Goal: Find contact information: Find contact information

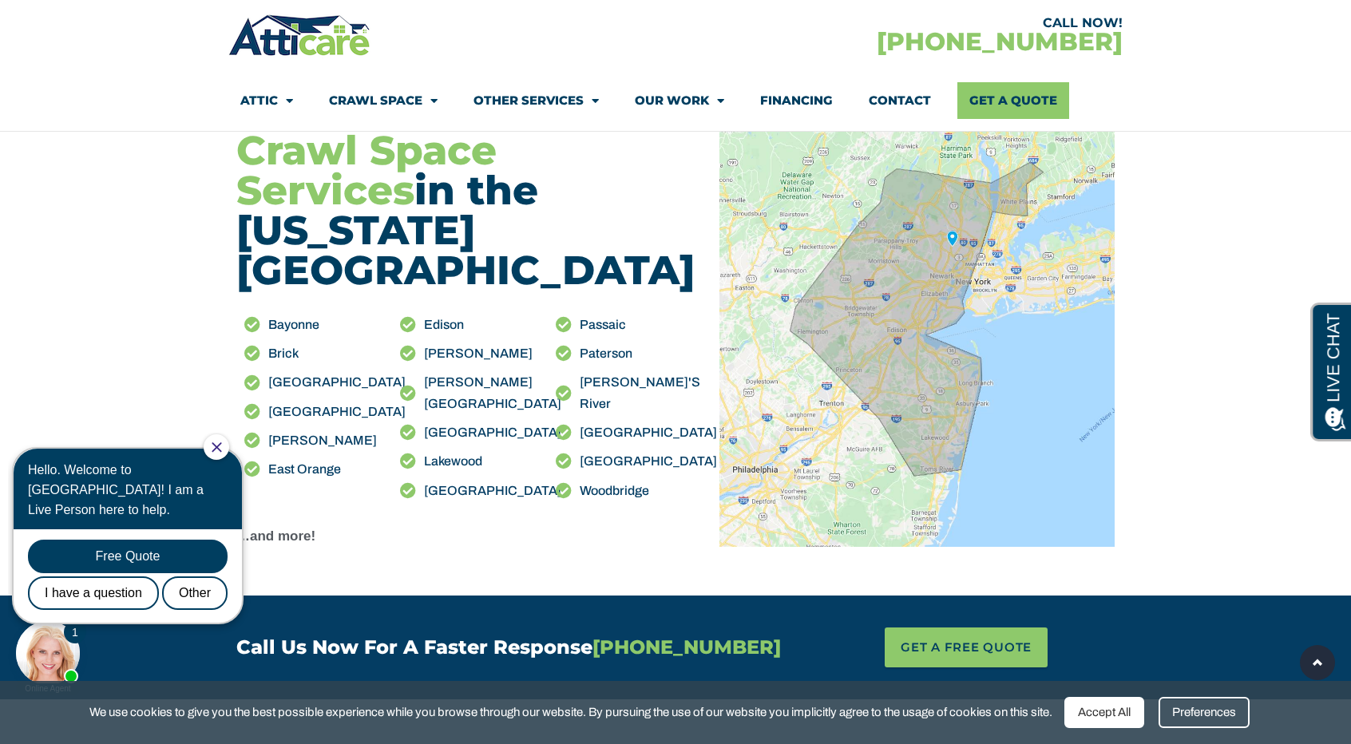
scroll to position [1757, 0]
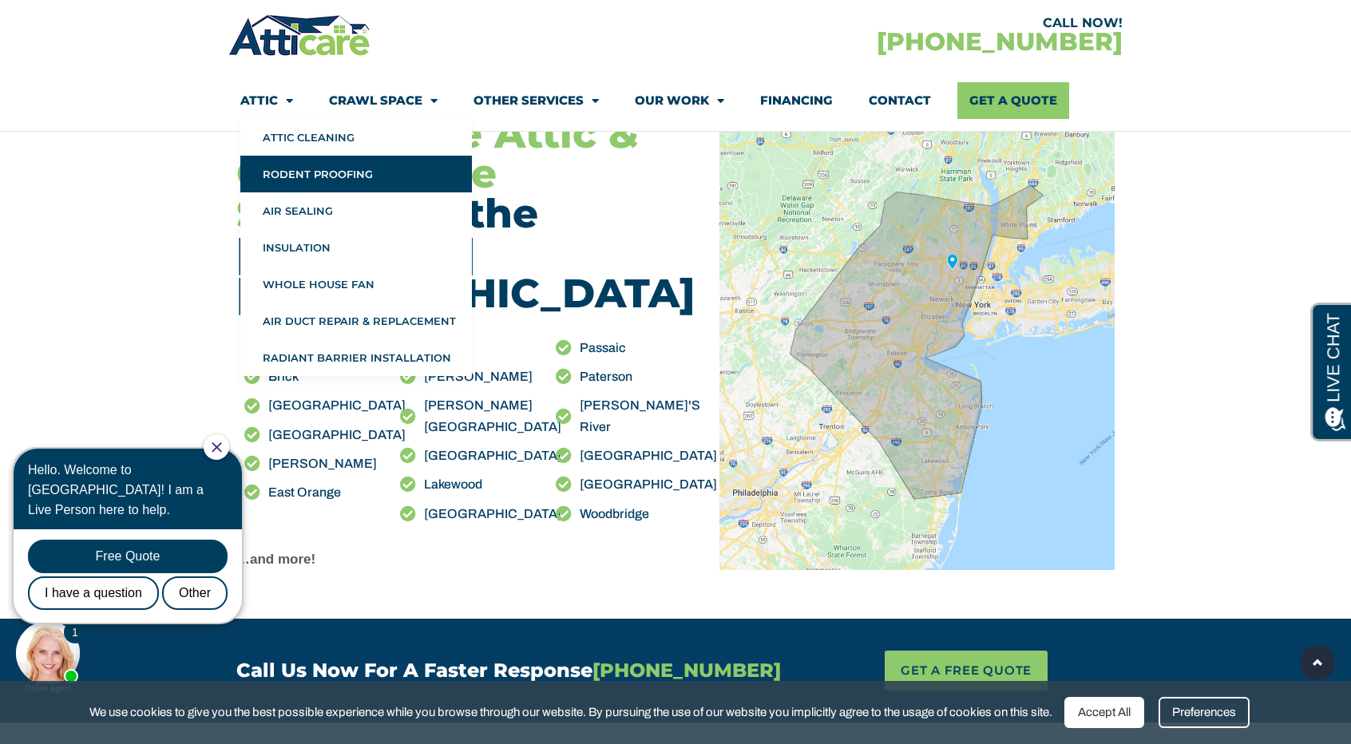
click at [313, 174] on link "Rodent Proofing" at bounding box center [356, 174] width 232 height 37
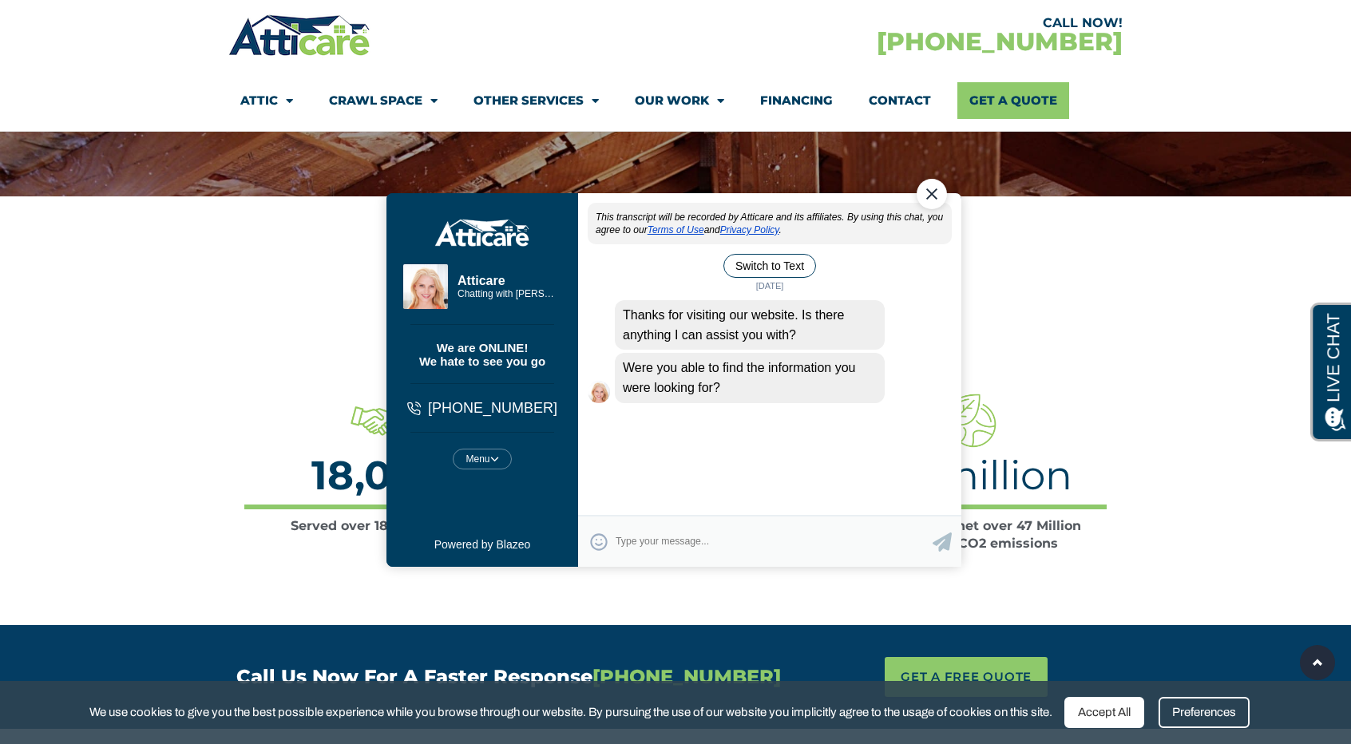
click at [938, 192] on div "Close Chat" at bounding box center [932, 194] width 30 height 30
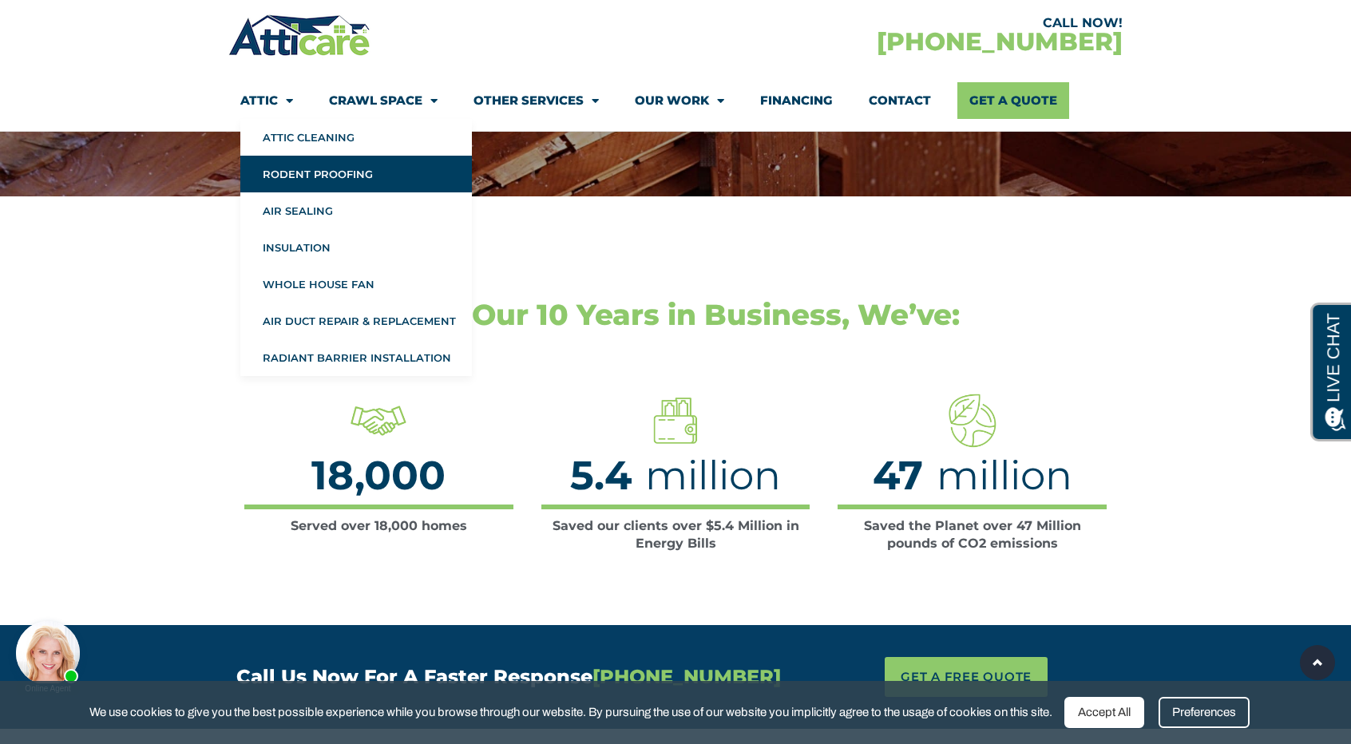
click at [345, 175] on link "Rodent Proofing" at bounding box center [356, 174] width 232 height 37
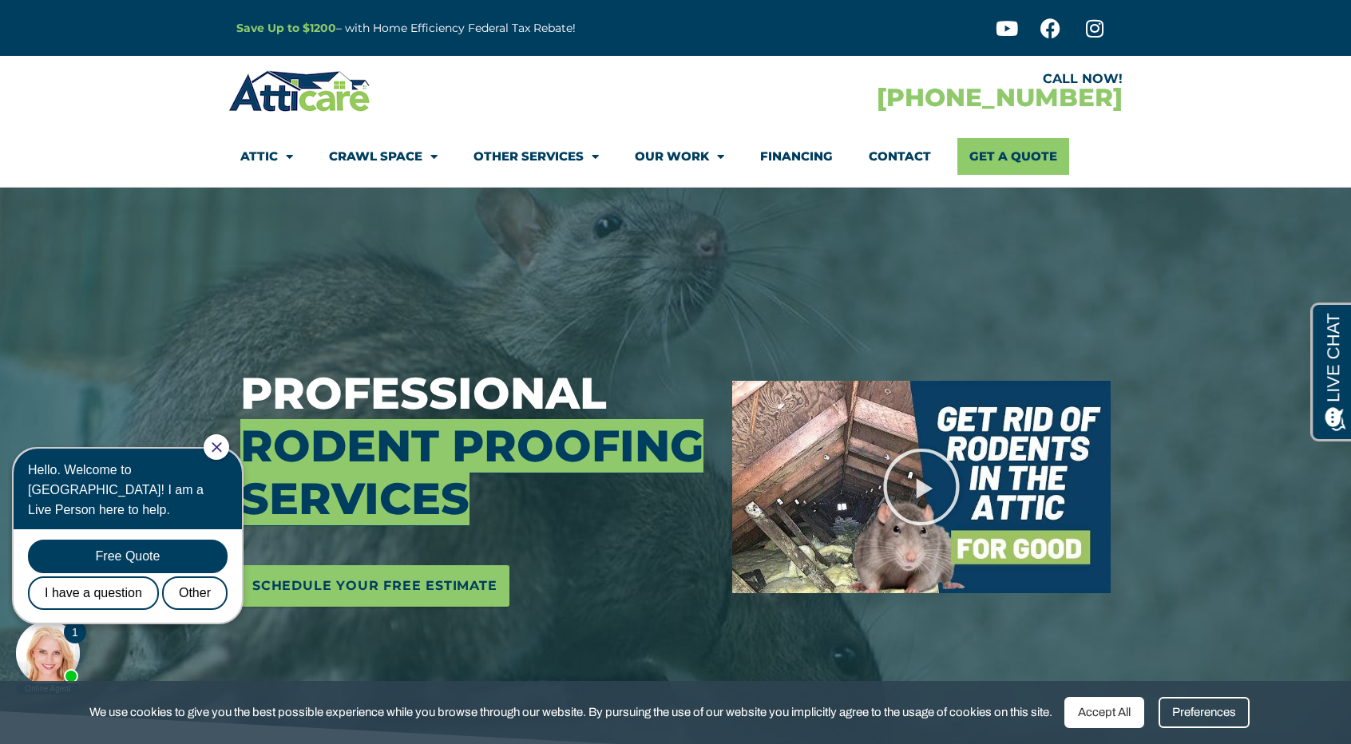
click at [264, 158] on link "Attic" at bounding box center [266, 156] width 53 height 37
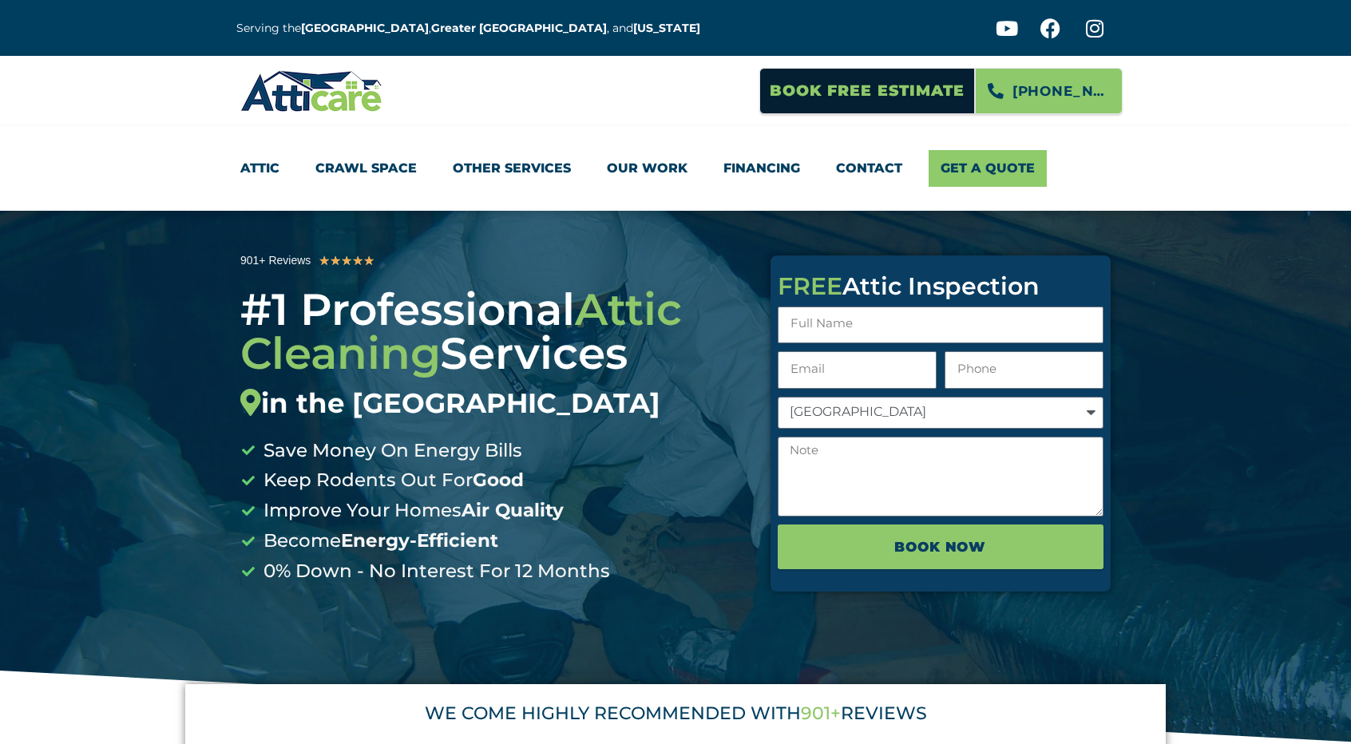
drag, startPoint x: 0, startPoint y: 0, endPoint x: 290, endPoint y: 191, distance: 347.0
click at [290, 191] on div "Attic Attic Cleaning Rodent Proofing Air Sealing Insulation Whole House Fan Air…" at bounding box center [675, 168] width 894 height 61
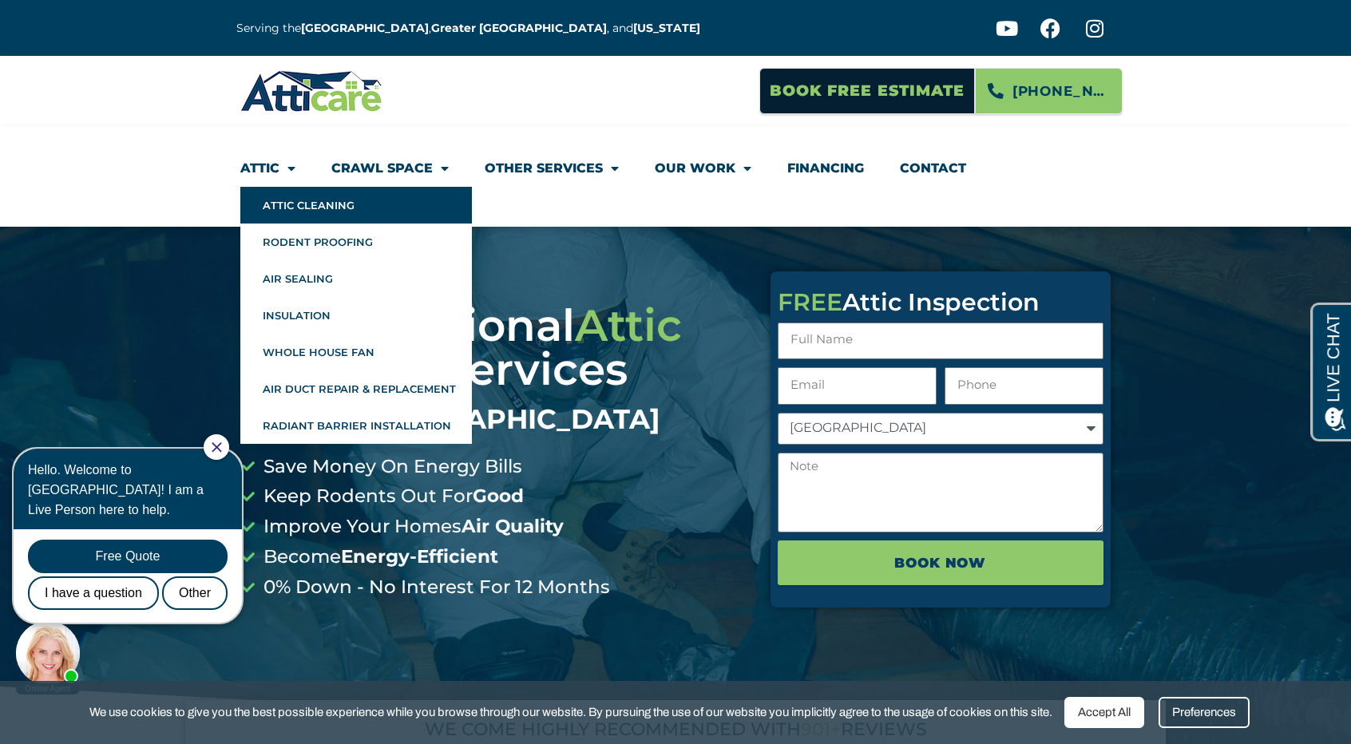
click at [276, 202] on link "Attic Cleaning" at bounding box center [356, 205] width 232 height 37
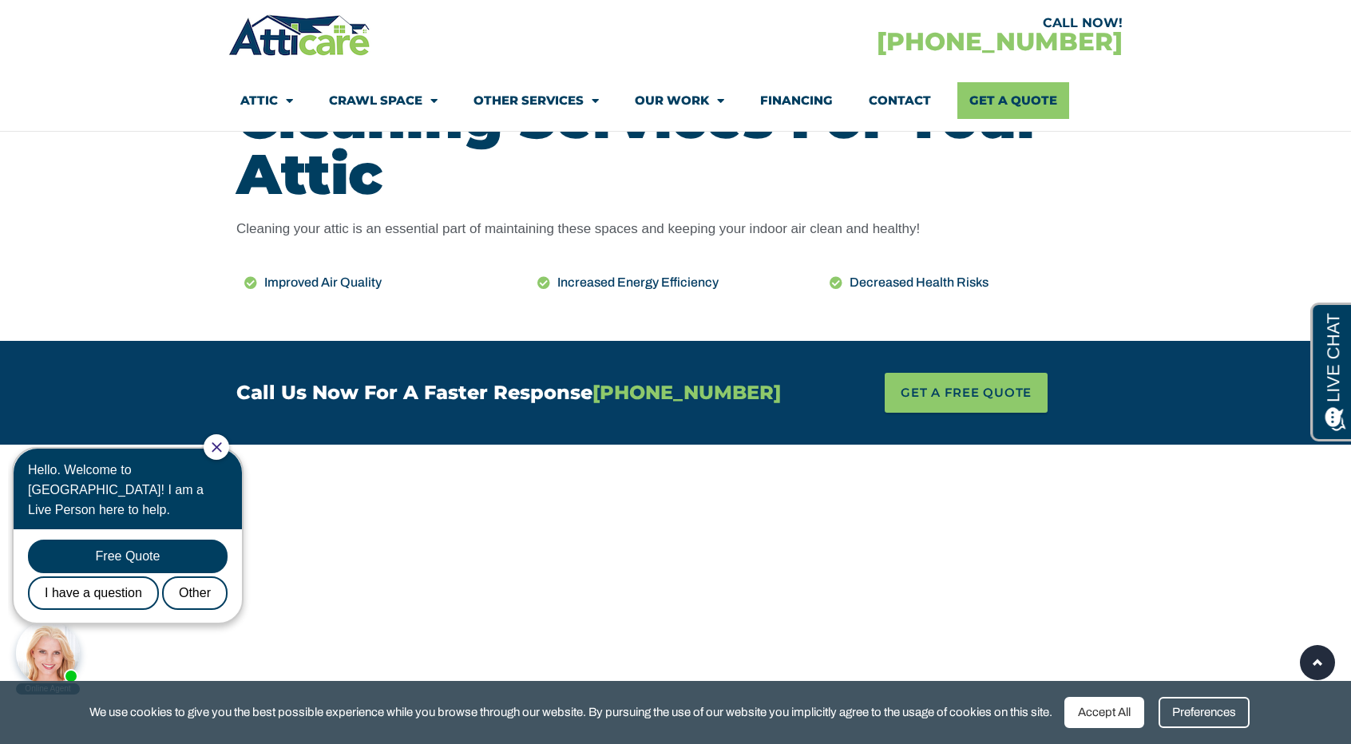
scroll to position [719, 0]
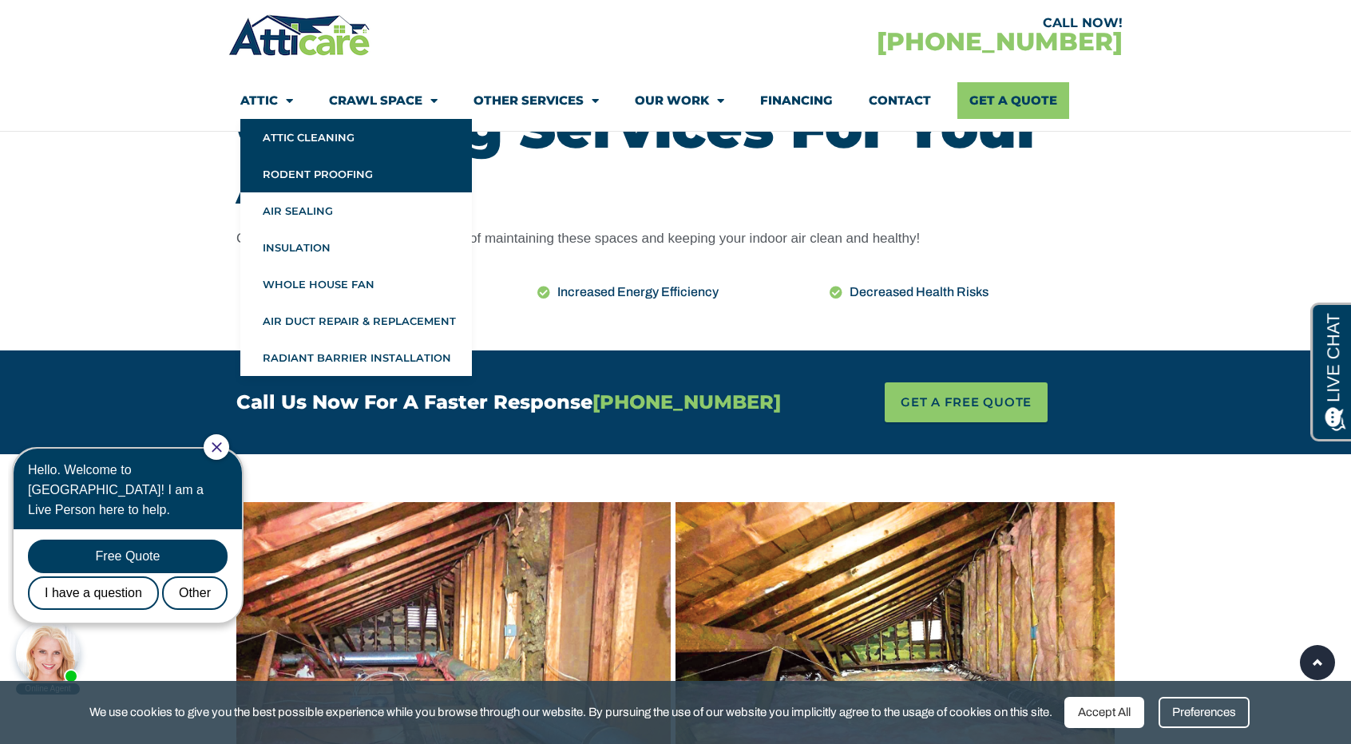
click at [307, 175] on link "Rodent Proofing" at bounding box center [356, 174] width 232 height 37
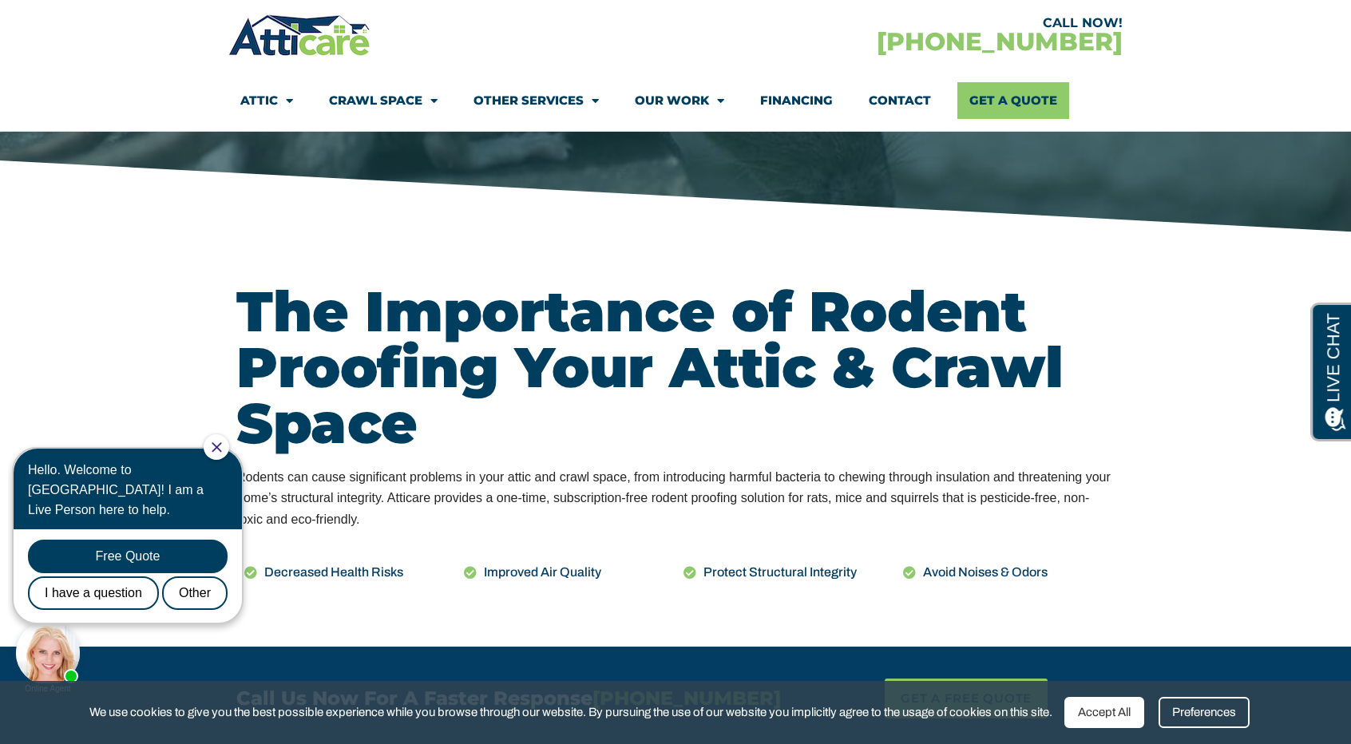
scroll to position [559, 0]
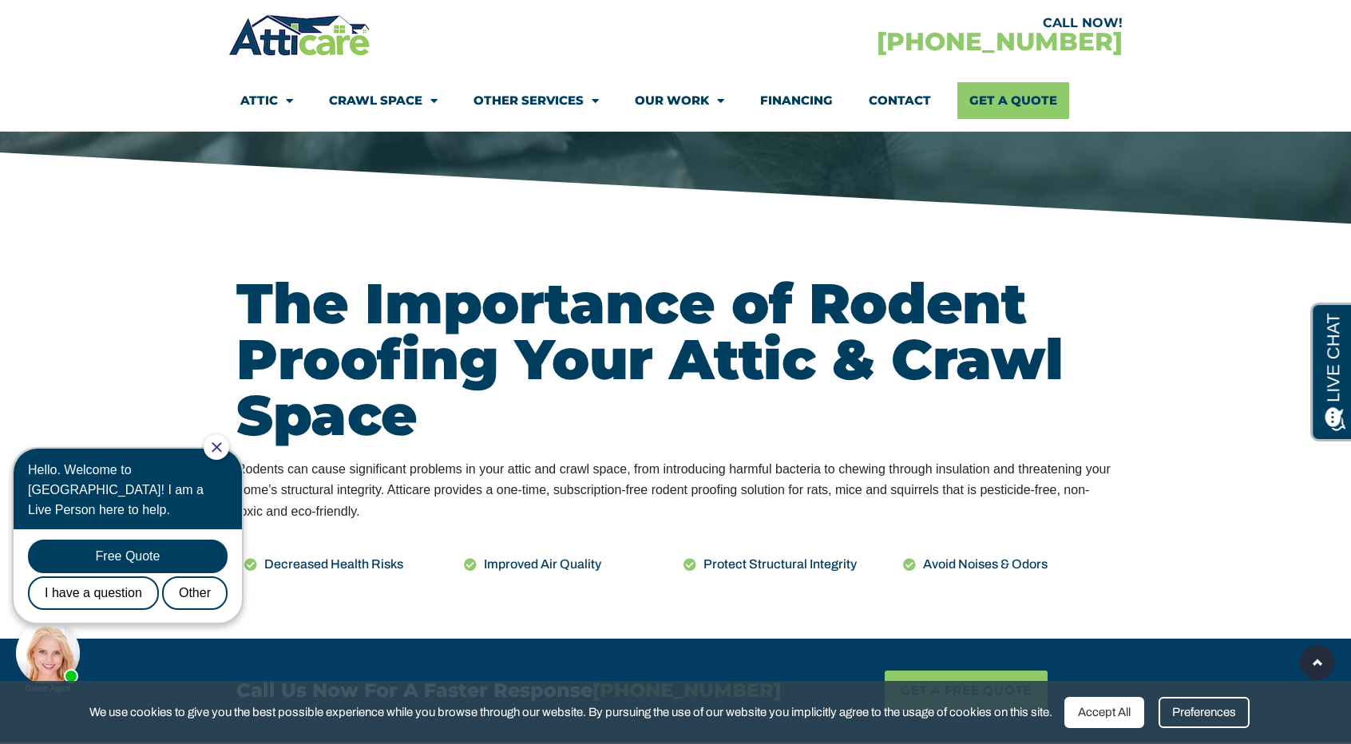
click at [893, 90] on link "Contact" at bounding box center [900, 100] width 62 height 37
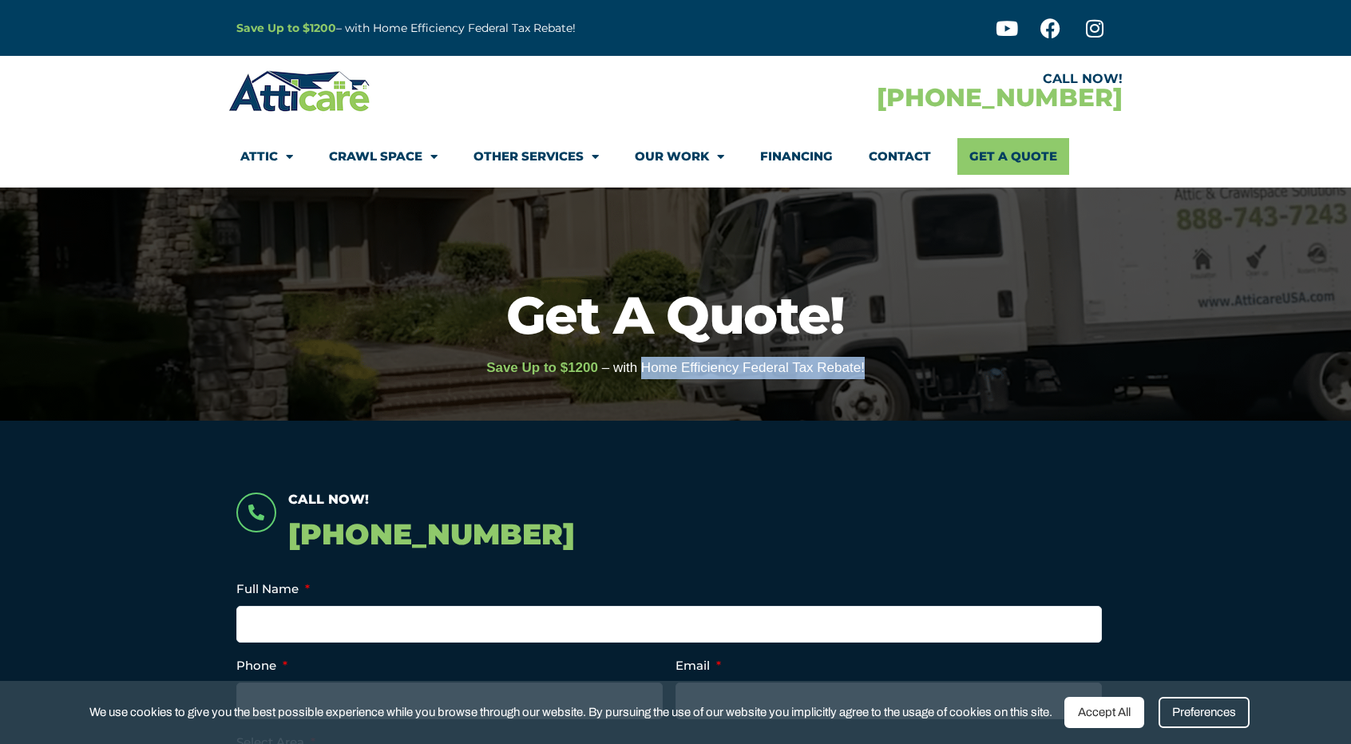
drag, startPoint x: 862, startPoint y: 366, endPoint x: 645, endPoint y: 364, distance: 217.2
click at [645, 364] on span "– with Home Efficiency Federal Tax Rebate!" at bounding box center [733, 367] width 263 height 15
copy span "Home Efficiency Federal Tax Rebate!"
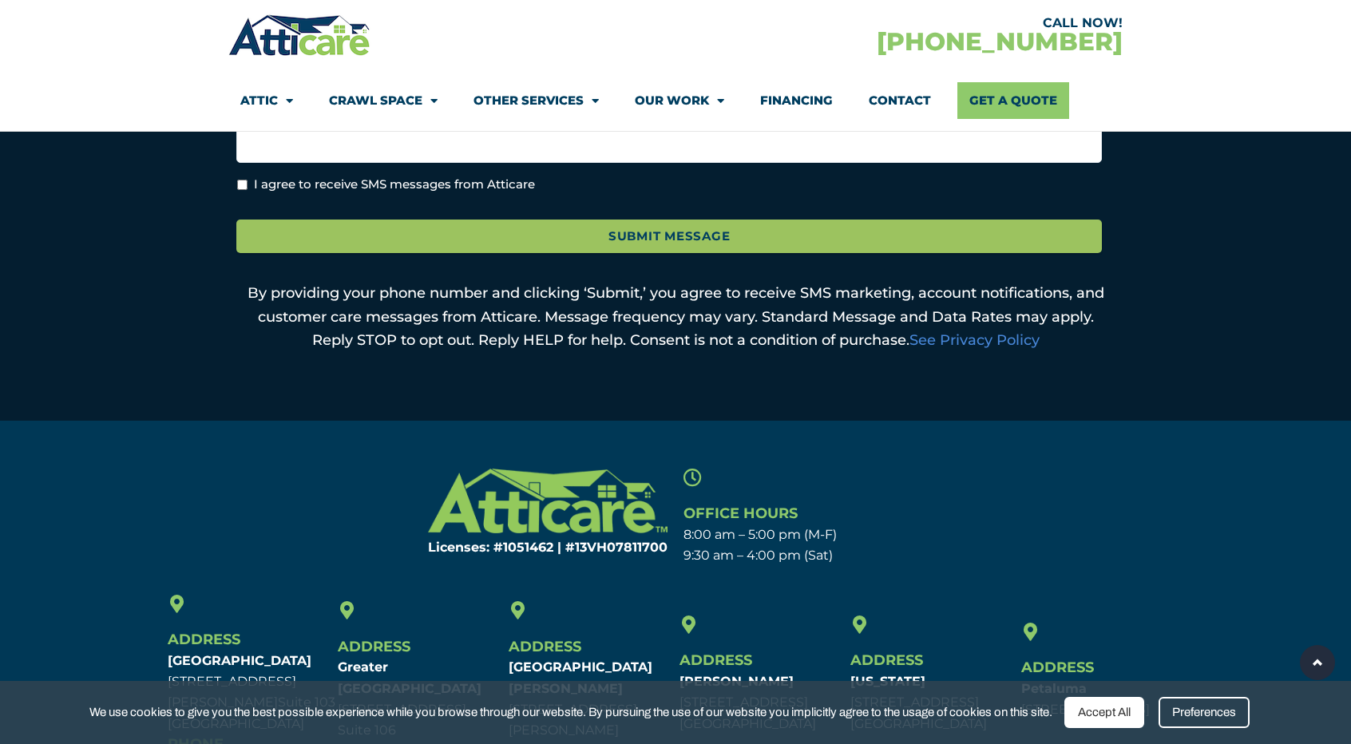
scroll to position [758, 0]
